Goal: Task Accomplishment & Management: Manage account settings

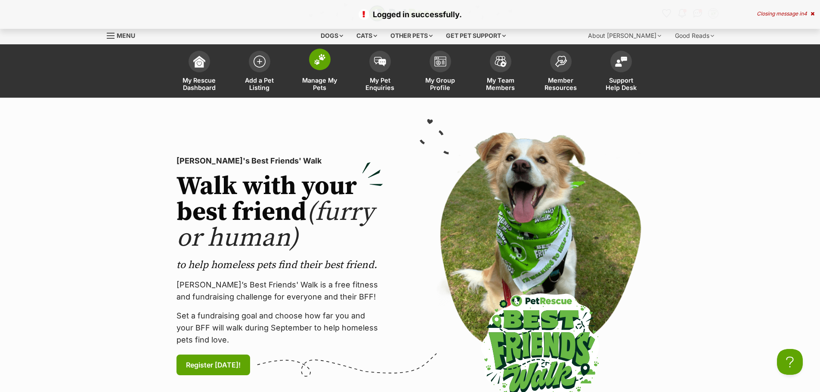
click at [315, 62] on img at bounding box center [320, 59] width 12 height 11
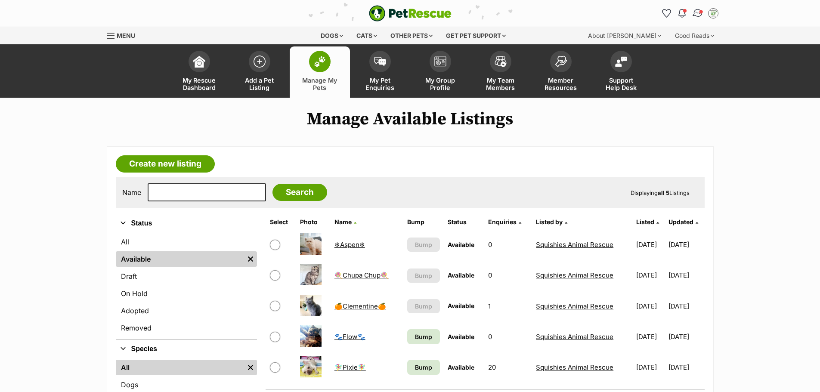
click at [695, 16] on img "Conversations" at bounding box center [697, 13] width 12 height 11
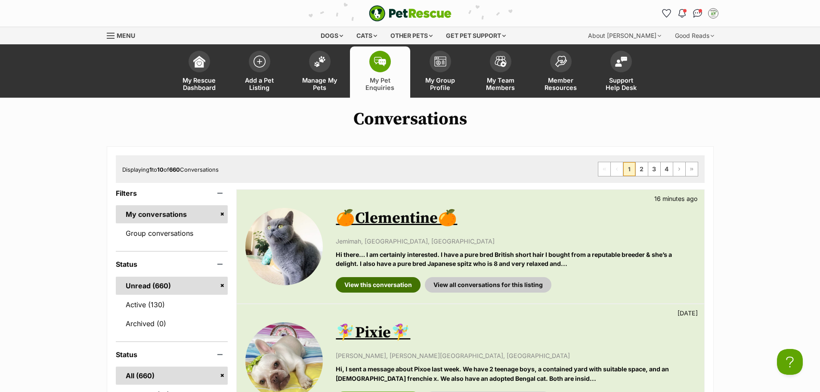
click at [388, 284] on link "View this conversation" at bounding box center [378, 284] width 85 height 15
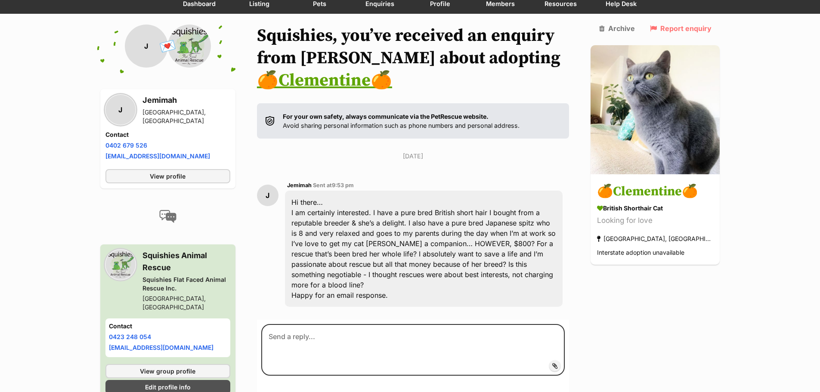
scroll to position [126, 0]
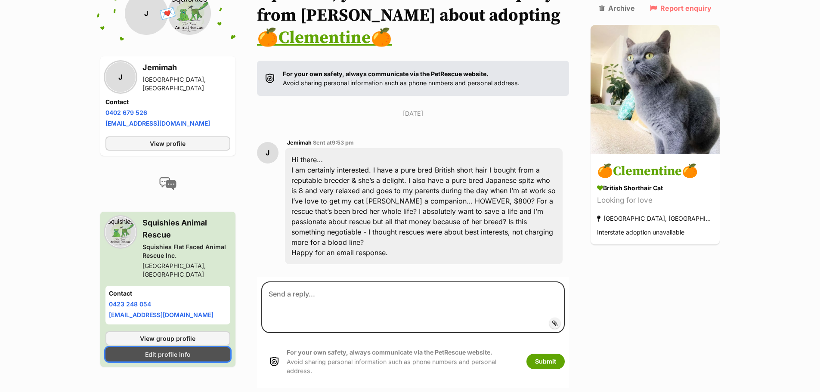
click at [159, 350] on span "Edit profile info" at bounding box center [168, 354] width 46 height 9
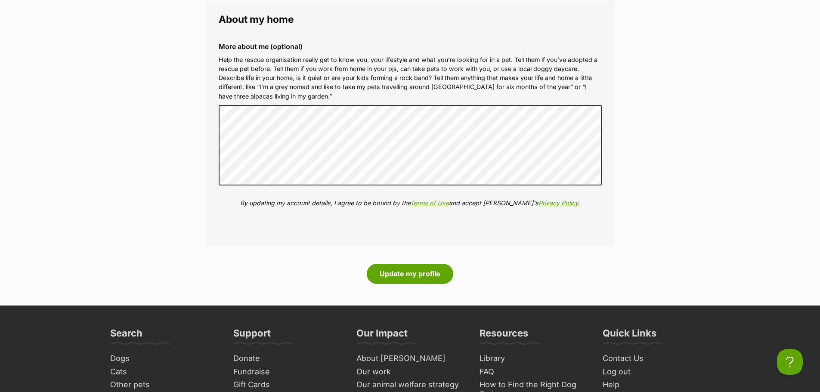
scroll to position [1033, 0]
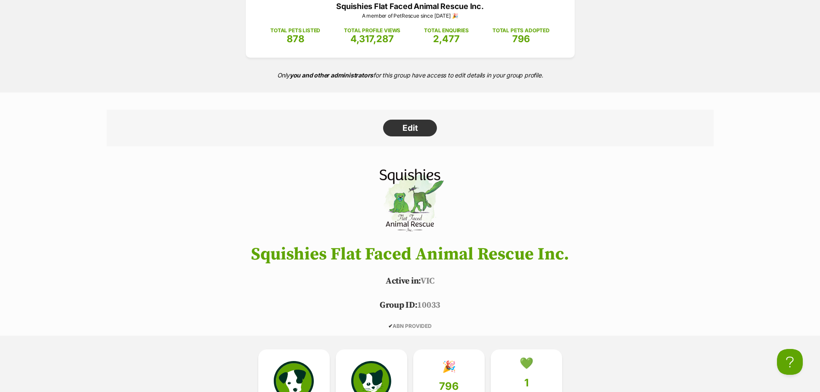
scroll to position [129, 0]
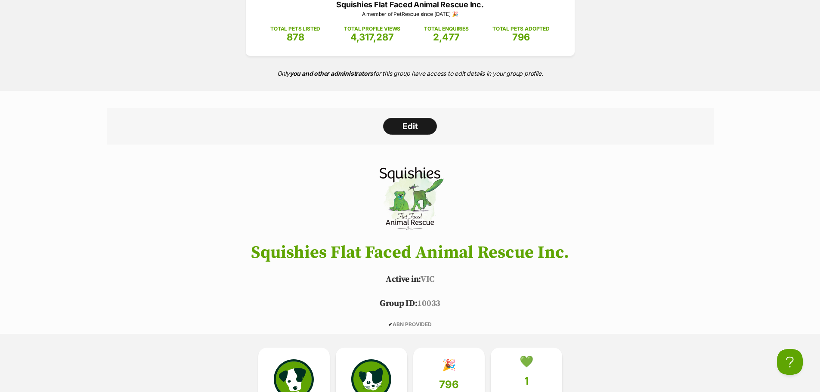
click at [408, 124] on link "Edit" at bounding box center [410, 126] width 54 height 17
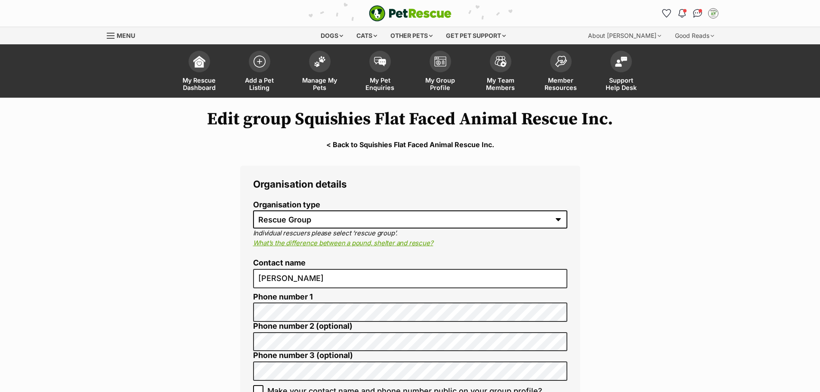
select select "rescue group"
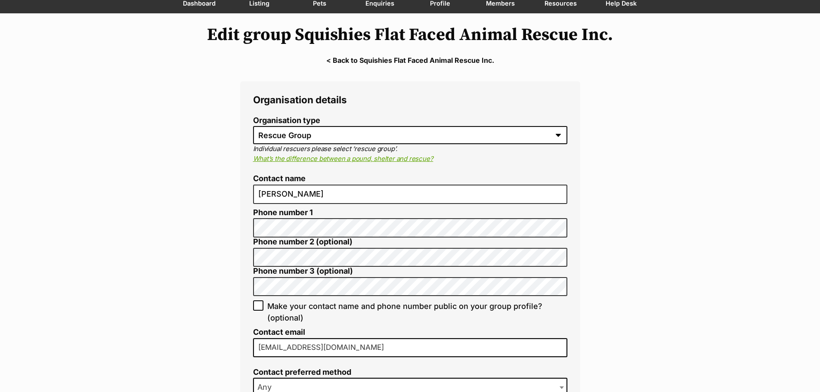
scroll to position [86, 0]
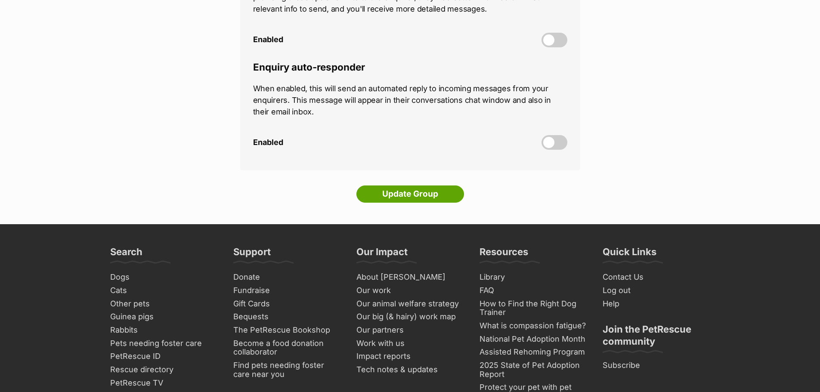
scroll to position [2366, 0]
click at [408, 185] on input "Update Group" at bounding box center [410, 193] width 108 height 17
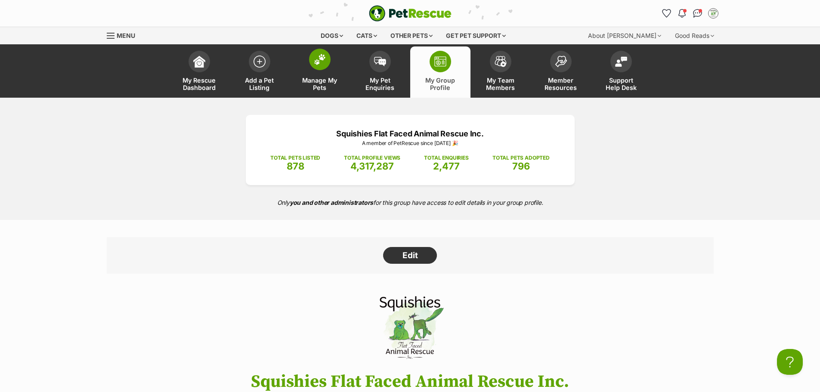
click at [314, 60] on img at bounding box center [320, 59] width 12 height 11
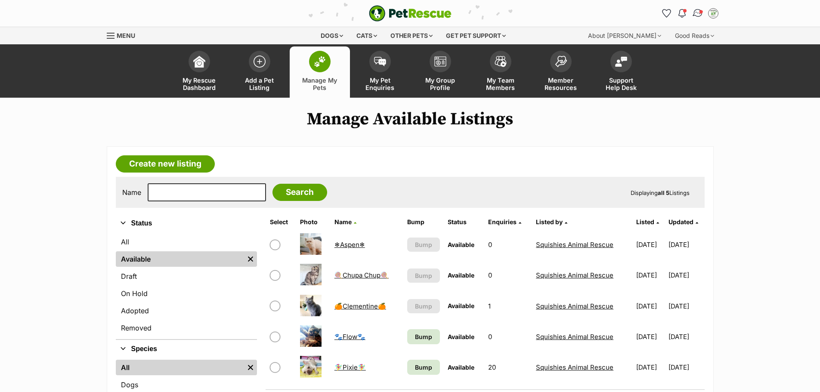
click at [695, 13] on img "Conversations" at bounding box center [697, 13] width 12 height 11
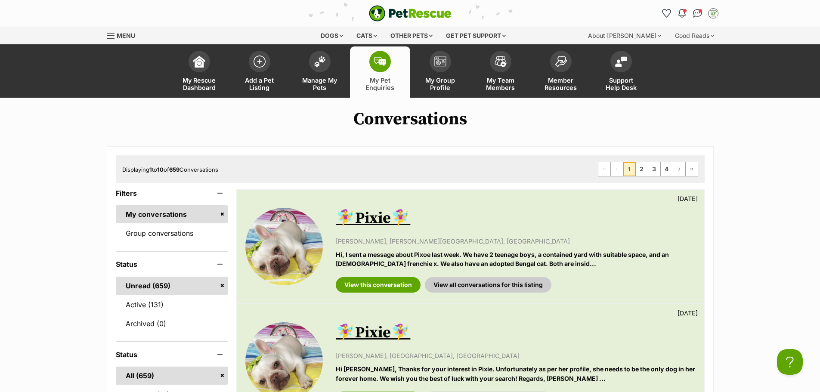
click at [366, 214] on link "🧚‍♀️Pixie🧚‍♀️" at bounding box center [373, 218] width 74 height 19
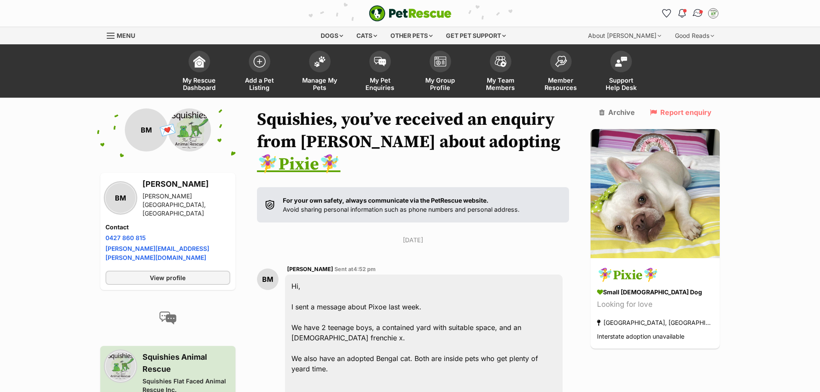
click at [696, 10] on img "Conversations" at bounding box center [697, 13] width 12 height 11
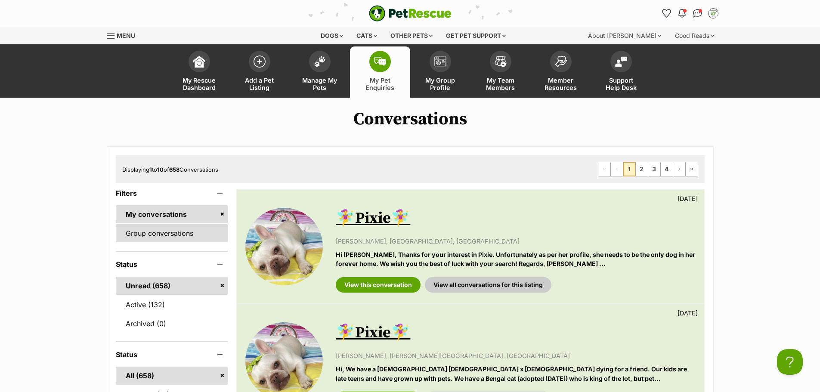
click at [142, 226] on link "Group conversations" at bounding box center [172, 233] width 112 height 18
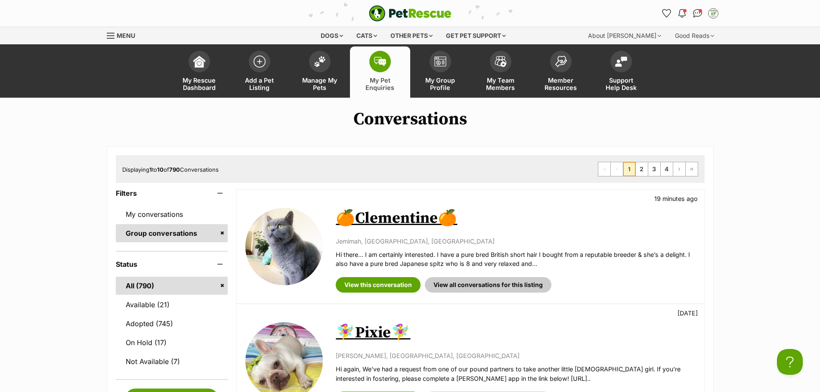
click at [401, 218] on link "🍊Clementine🍊" at bounding box center [396, 218] width 121 height 19
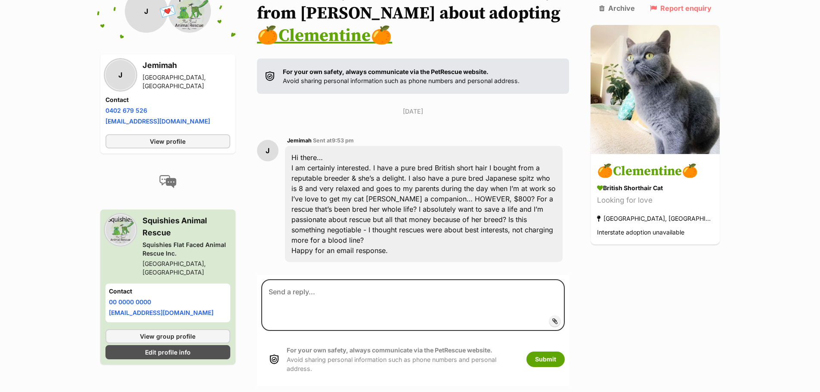
scroll to position [129, 0]
